Goal: Information Seeking & Learning: Check status

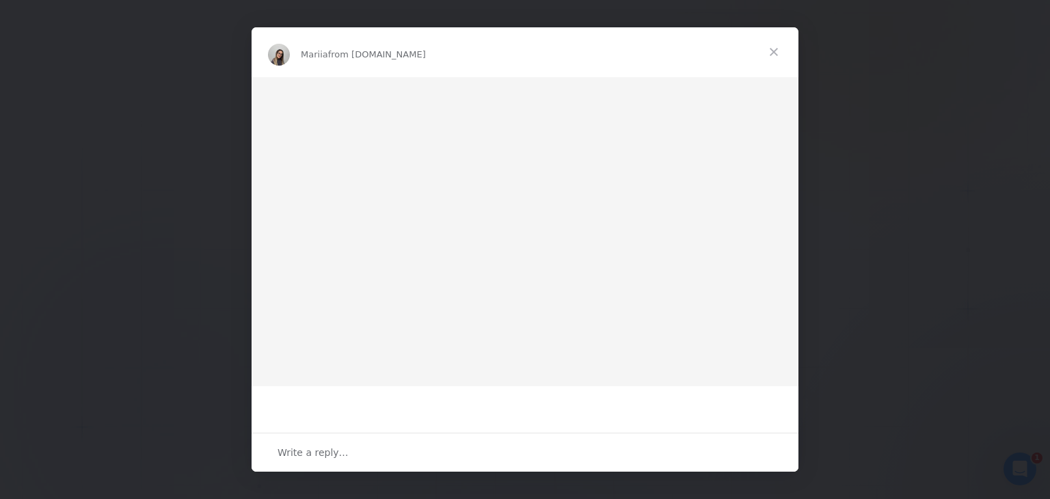
click at [771, 53] on span "Close" at bounding box center [773, 51] width 49 height 49
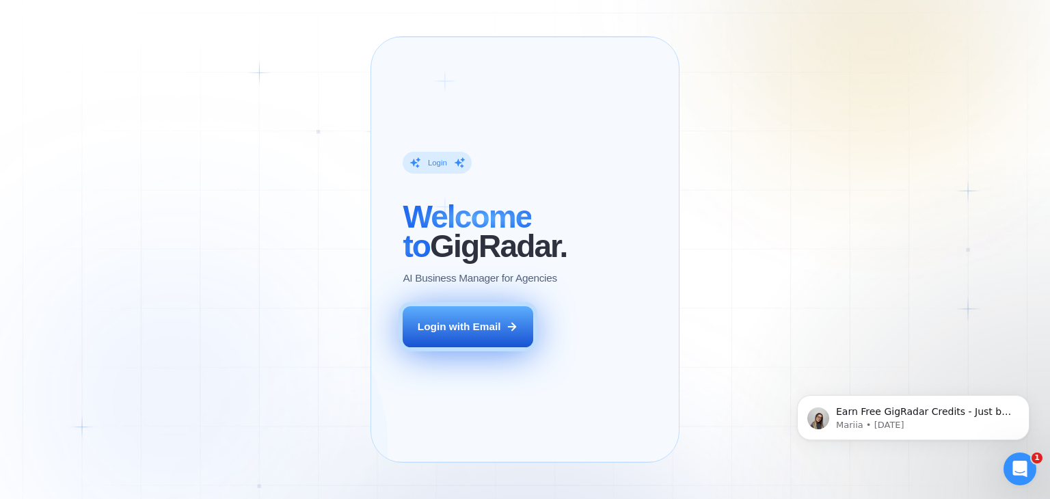
click at [475, 333] on div "Login with Email" at bounding box center [459, 326] width 83 height 14
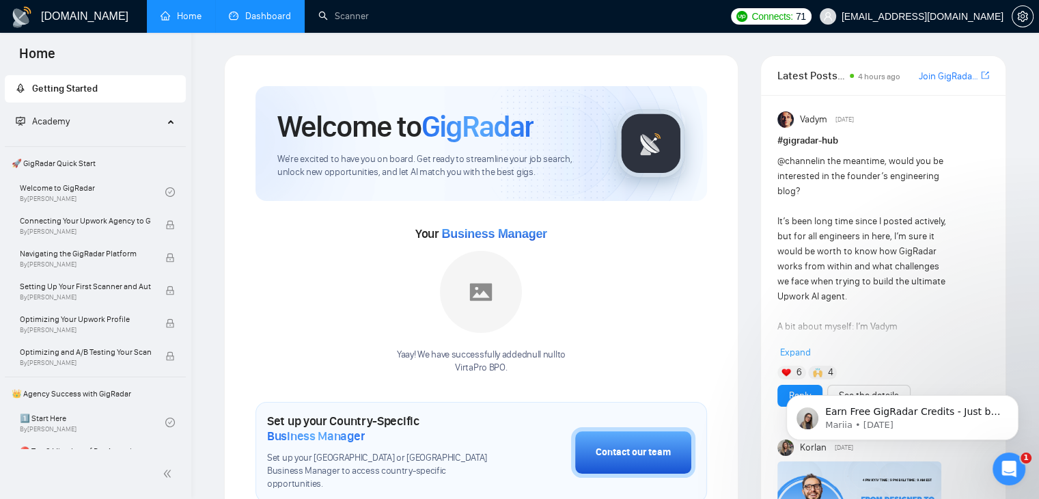
click at [276, 16] on link "Dashboard" at bounding box center [260, 16] width 62 height 12
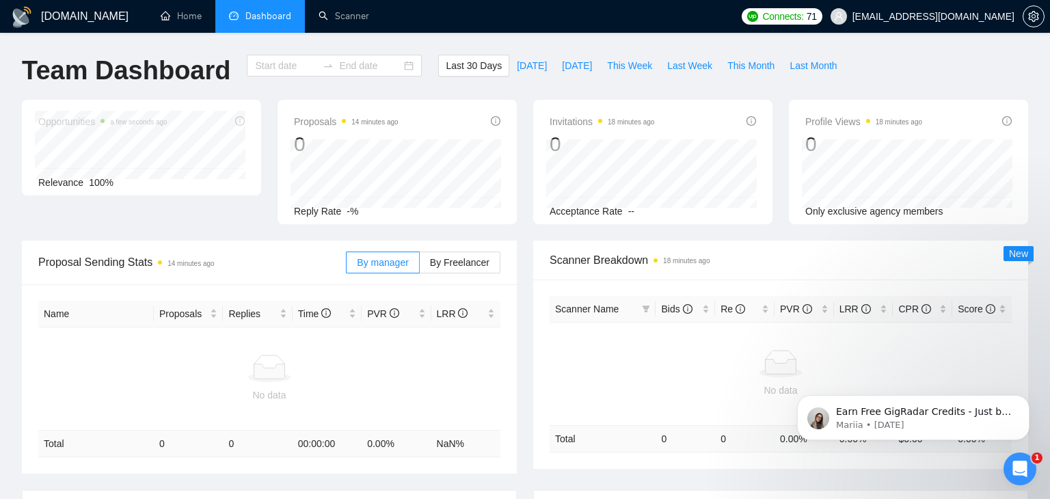
type input "2025-09-01"
type input "2025-10-01"
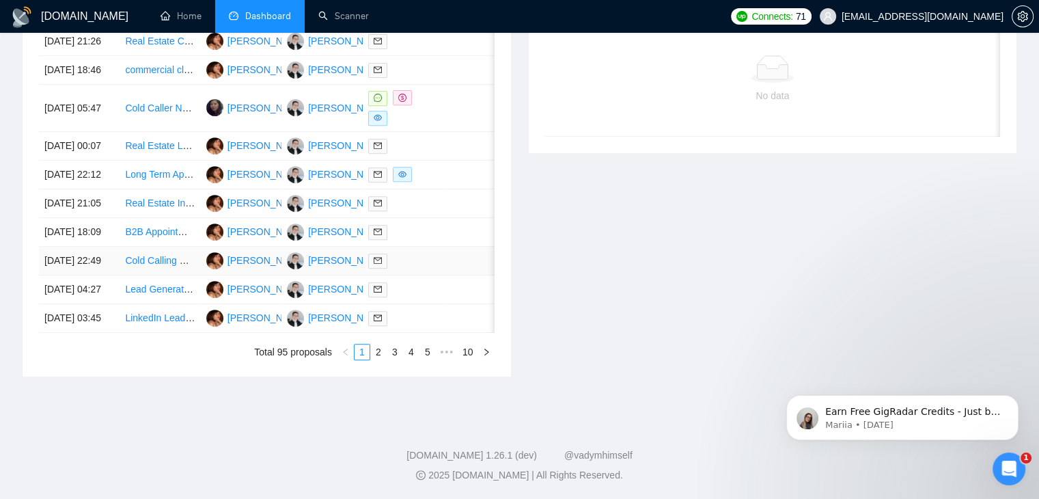
scroll to position [670, 0]
click at [380, 353] on link "2" at bounding box center [378, 351] width 15 height 15
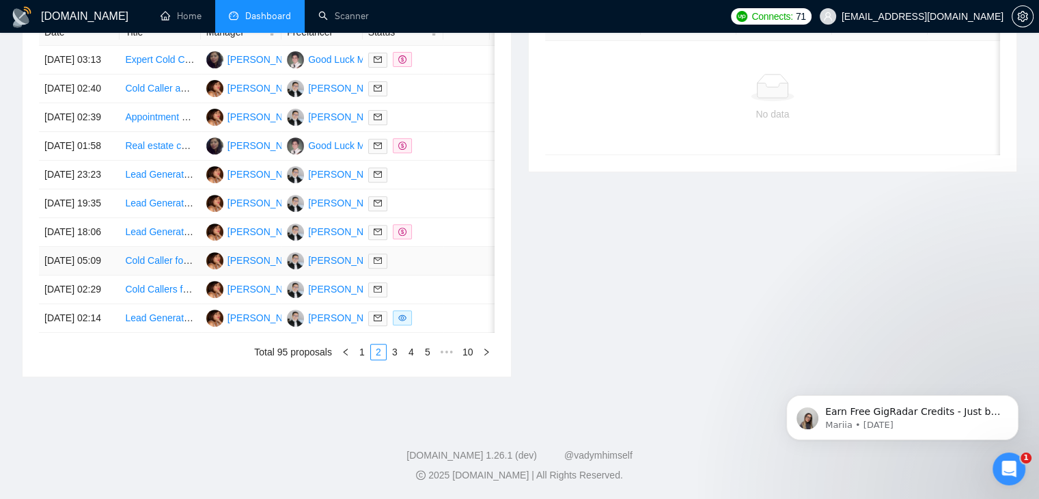
scroll to position [664, 0]
click at [364, 351] on link "1" at bounding box center [362, 351] width 15 height 15
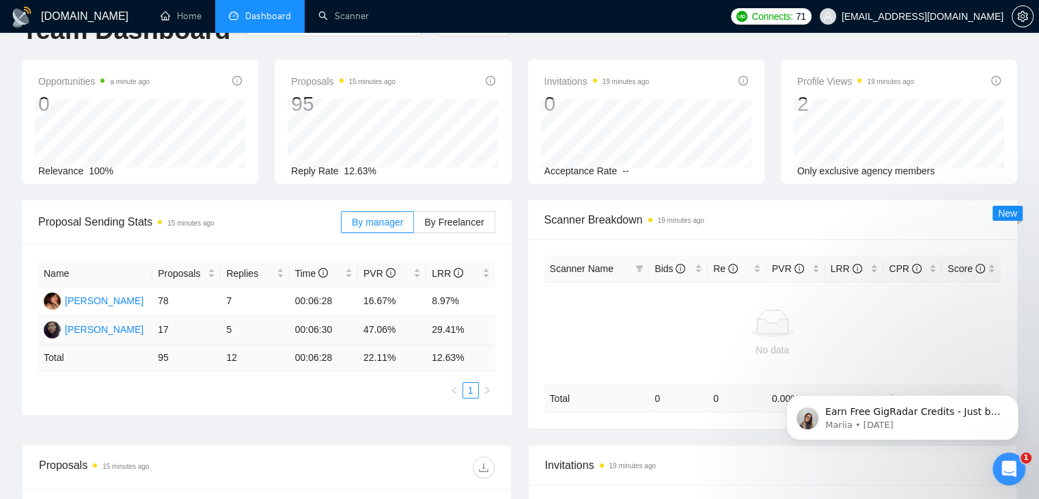
scroll to position [0, 0]
